Goal: Find specific page/section: Find specific page/section

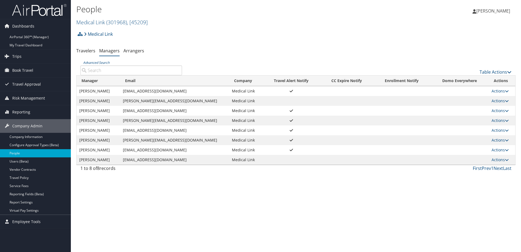
click at [145, 190] on div "People Medical Link ( 301968 ) , [ 45209 ] [PERSON_NAME] [PERSON_NAME] My Setti…" at bounding box center [296, 126] width 450 height 252
click at [35, 156] on link "People" at bounding box center [35, 153] width 71 height 8
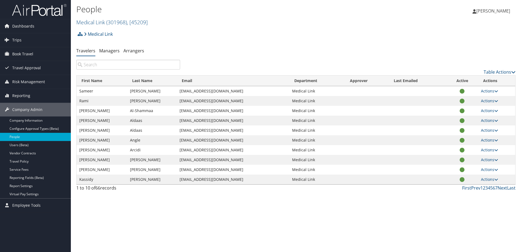
click at [97, 62] on input "search" at bounding box center [128, 65] width 104 height 10
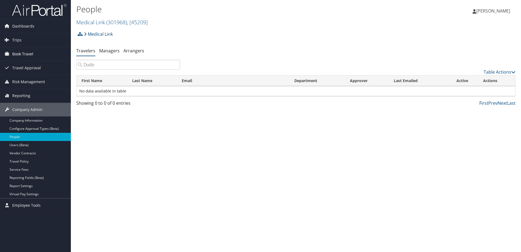
type input "Dudo"
click at [38, 54] on link "Book Travel" at bounding box center [35, 54] width 71 height 14
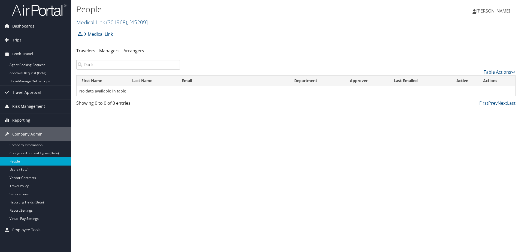
click at [40, 92] on link "Travel Approval" at bounding box center [35, 93] width 71 height 14
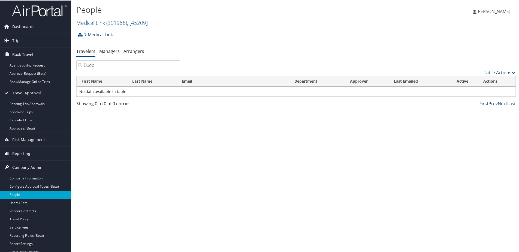
click at [35, 164] on span "Company Admin" at bounding box center [27, 167] width 30 height 14
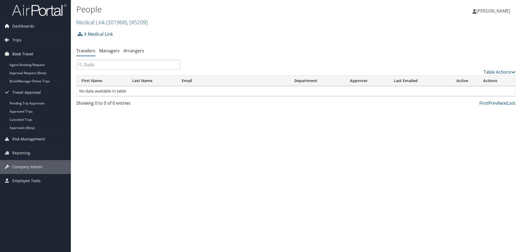
click at [29, 54] on span "Book Travel" at bounding box center [22, 54] width 21 height 14
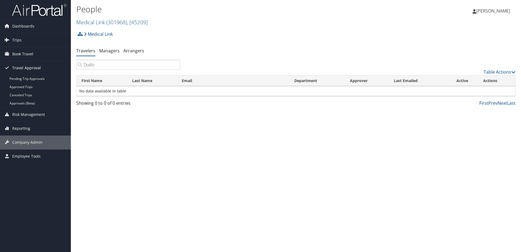
click at [20, 67] on span "Travel Approval" at bounding box center [26, 68] width 29 height 14
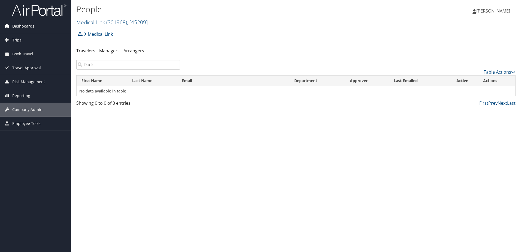
click at [39, 25] on link "Dashboards" at bounding box center [35, 26] width 71 height 14
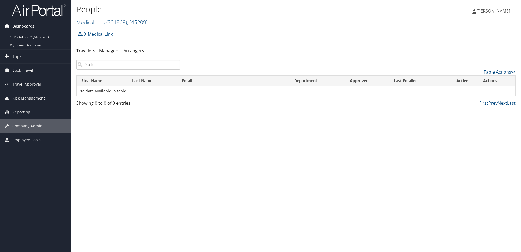
click at [38, 26] on link "Dashboards" at bounding box center [35, 26] width 71 height 14
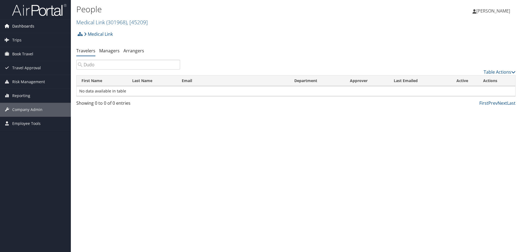
click at [38, 26] on link "Dashboards" at bounding box center [35, 26] width 71 height 14
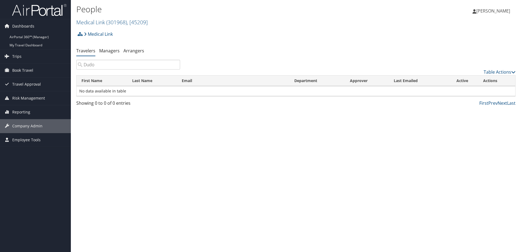
click at [25, 49] on li "Dashboards AirPortal 360™ (Manager) My Travel Dashboard" at bounding box center [35, 34] width 71 height 30
click at [25, 61] on link "Trips" at bounding box center [35, 57] width 71 height 14
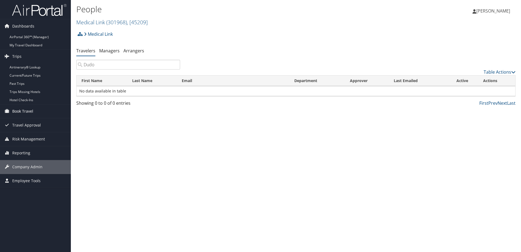
click at [30, 116] on span "Book Travel" at bounding box center [22, 111] width 21 height 14
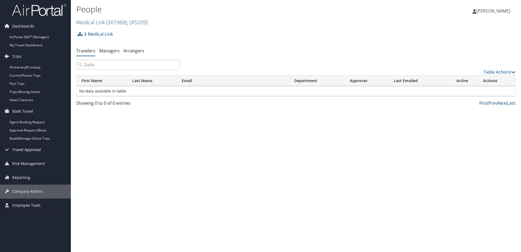
click at [30, 148] on span "Travel Approval" at bounding box center [26, 150] width 29 height 14
